Goal: Task Accomplishment & Management: Use online tool/utility

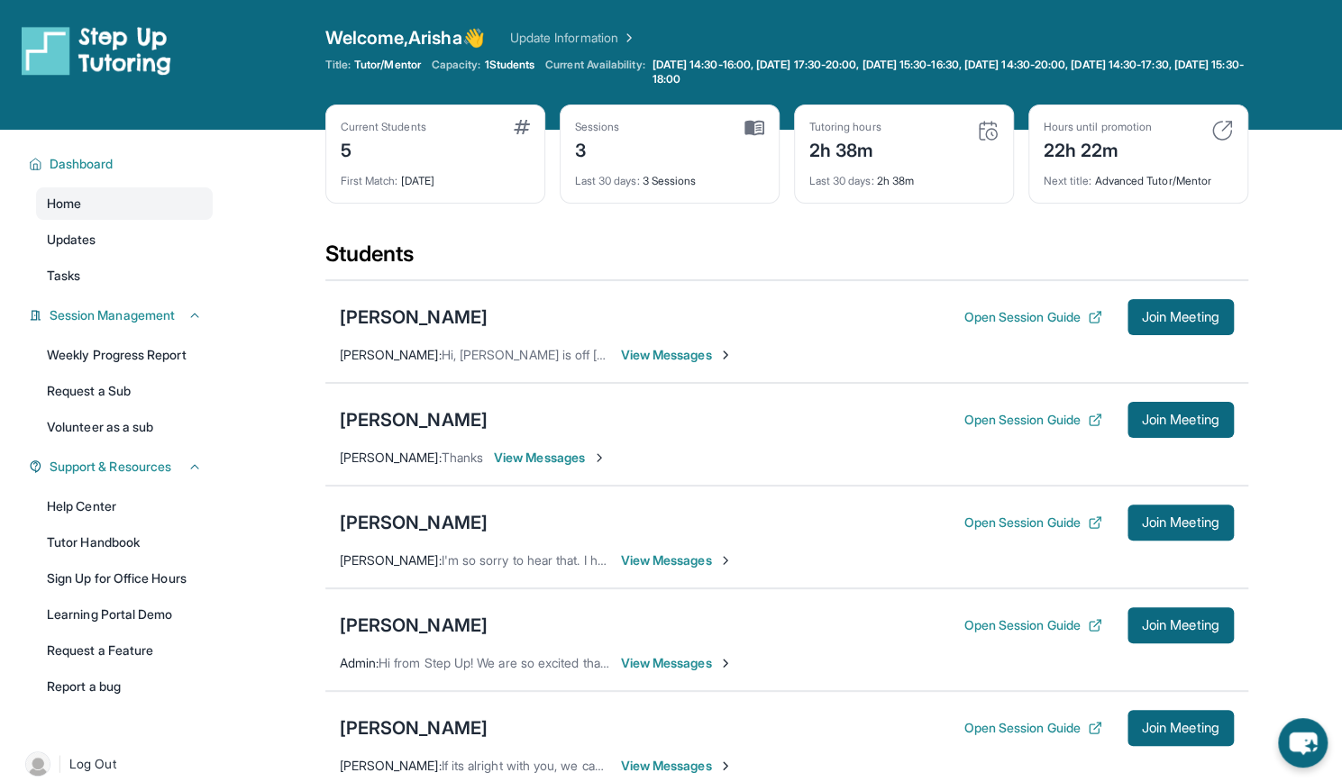
click at [1290, 120] on div "Open sidebar Welcome, Arisha 👋 Update Information Title: Tutor/Mentor Capacity:…" at bounding box center [671, 65] width 1342 height 130
click at [1159, 425] on span "Join Meeting" at bounding box center [1181, 420] width 78 height 11
click at [1004, 414] on button "Open Session Guide" at bounding box center [1032, 420] width 138 height 18
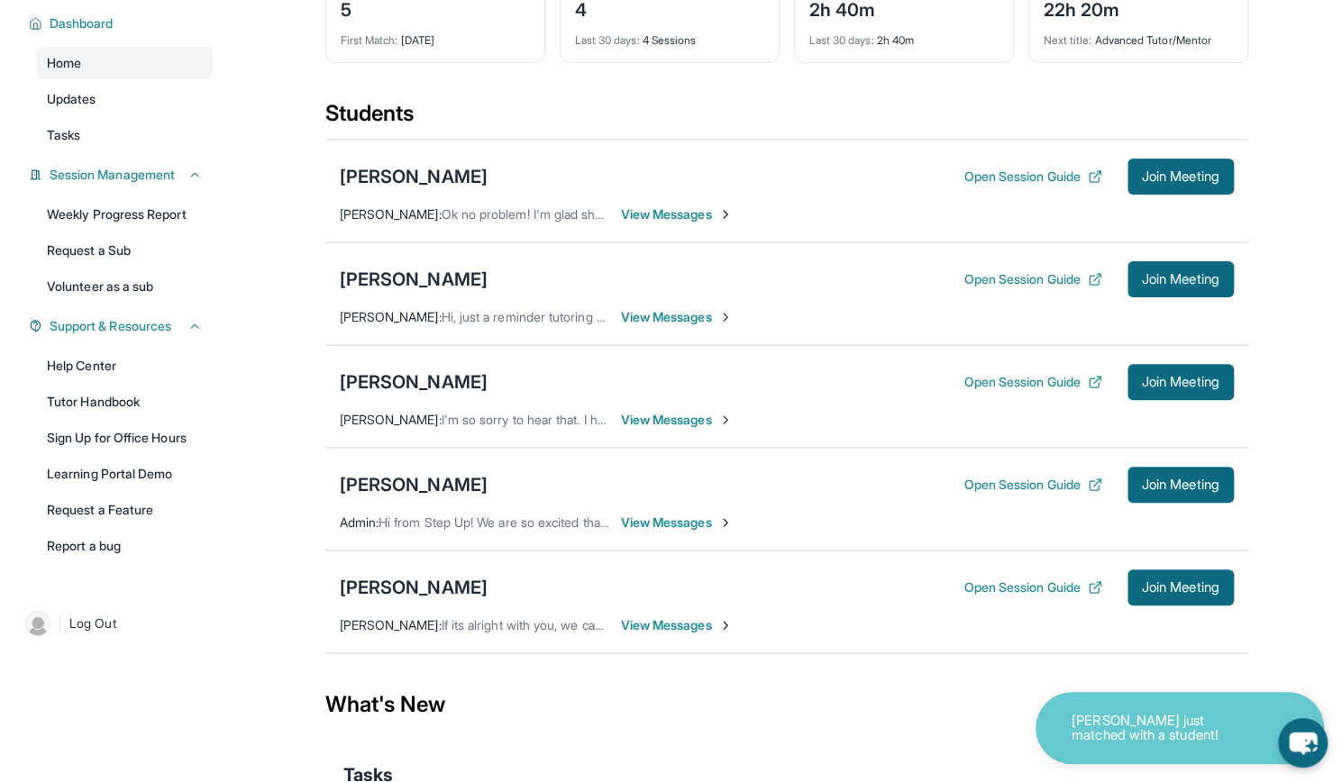
scroll to position [143, 0]
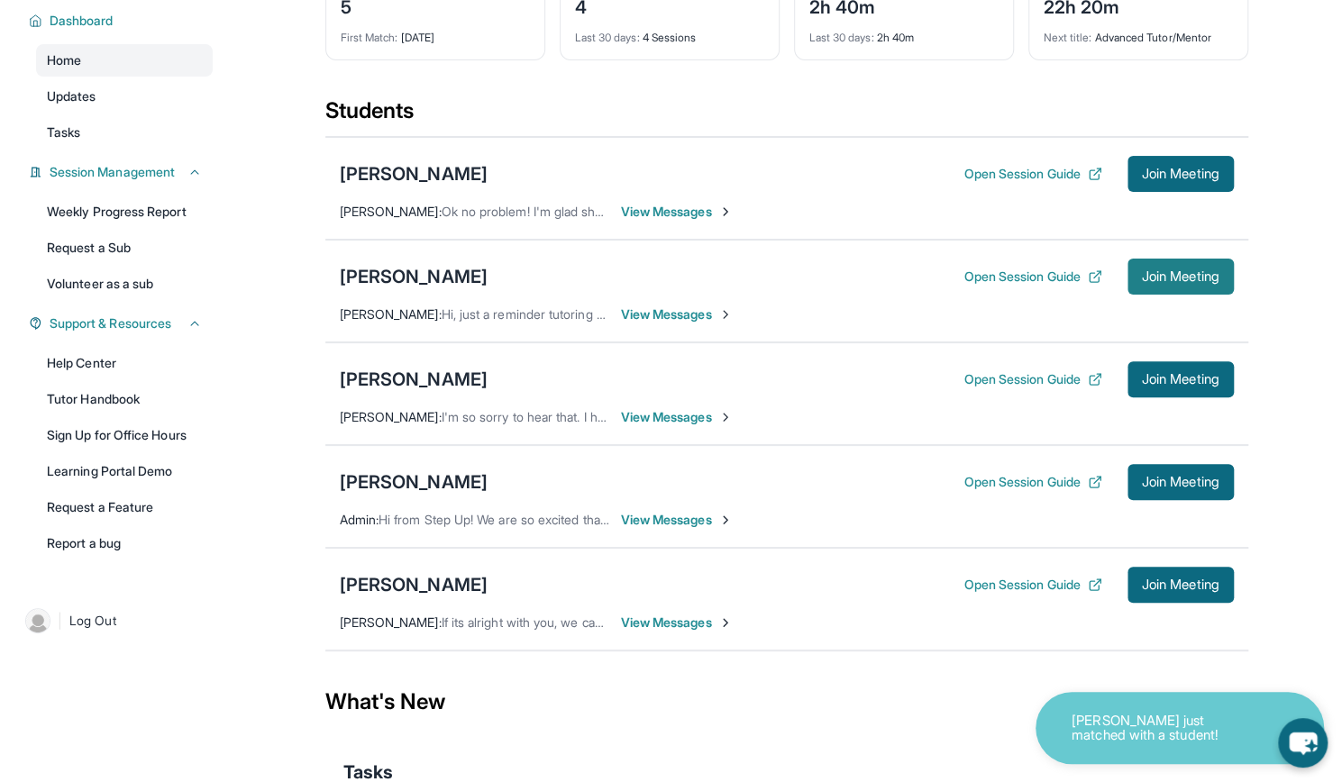
click at [1173, 265] on button "Join Meeting" at bounding box center [1180, 277] width 106 height 36
